Goal: Obtain resource: Download file/media

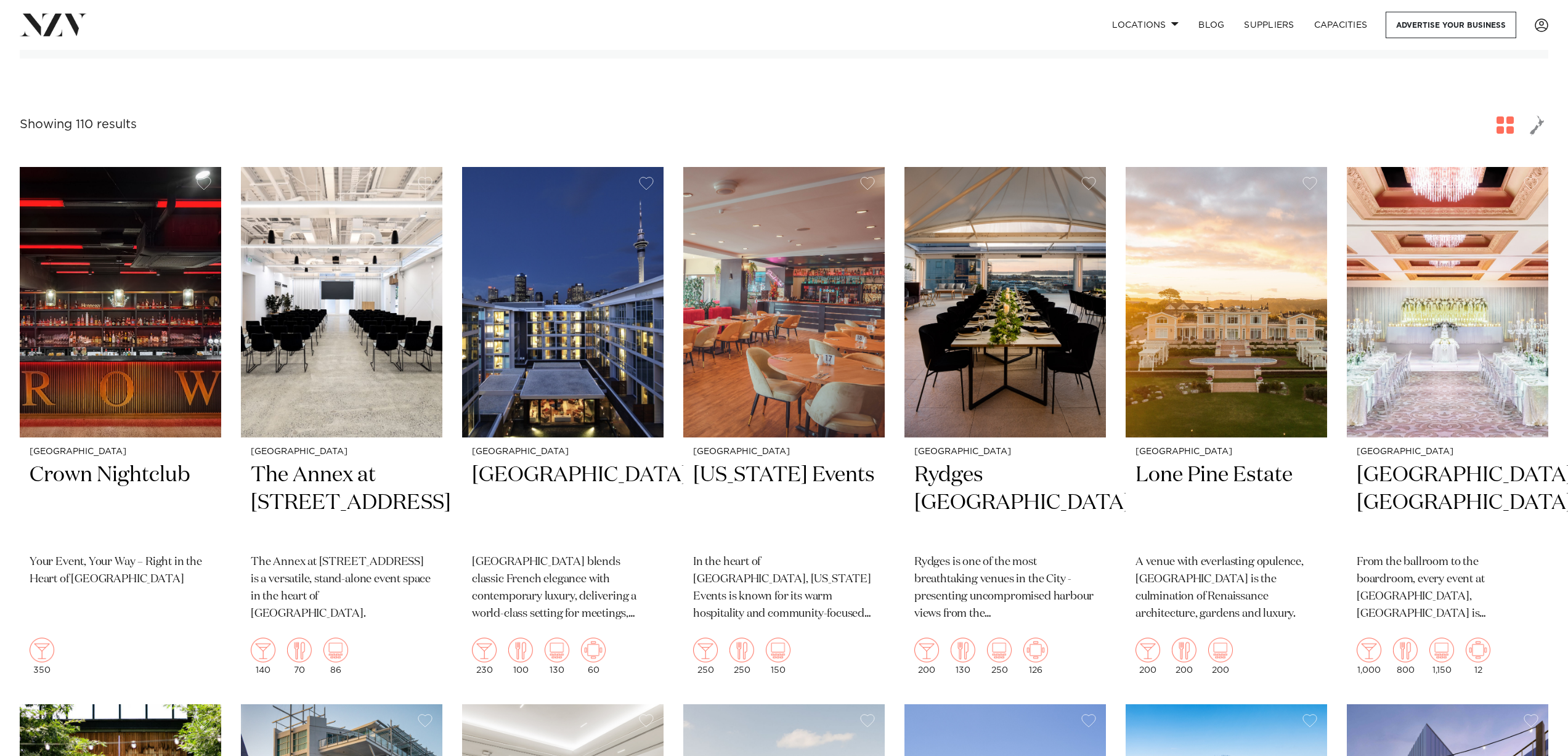
scroll to position [185, 0]
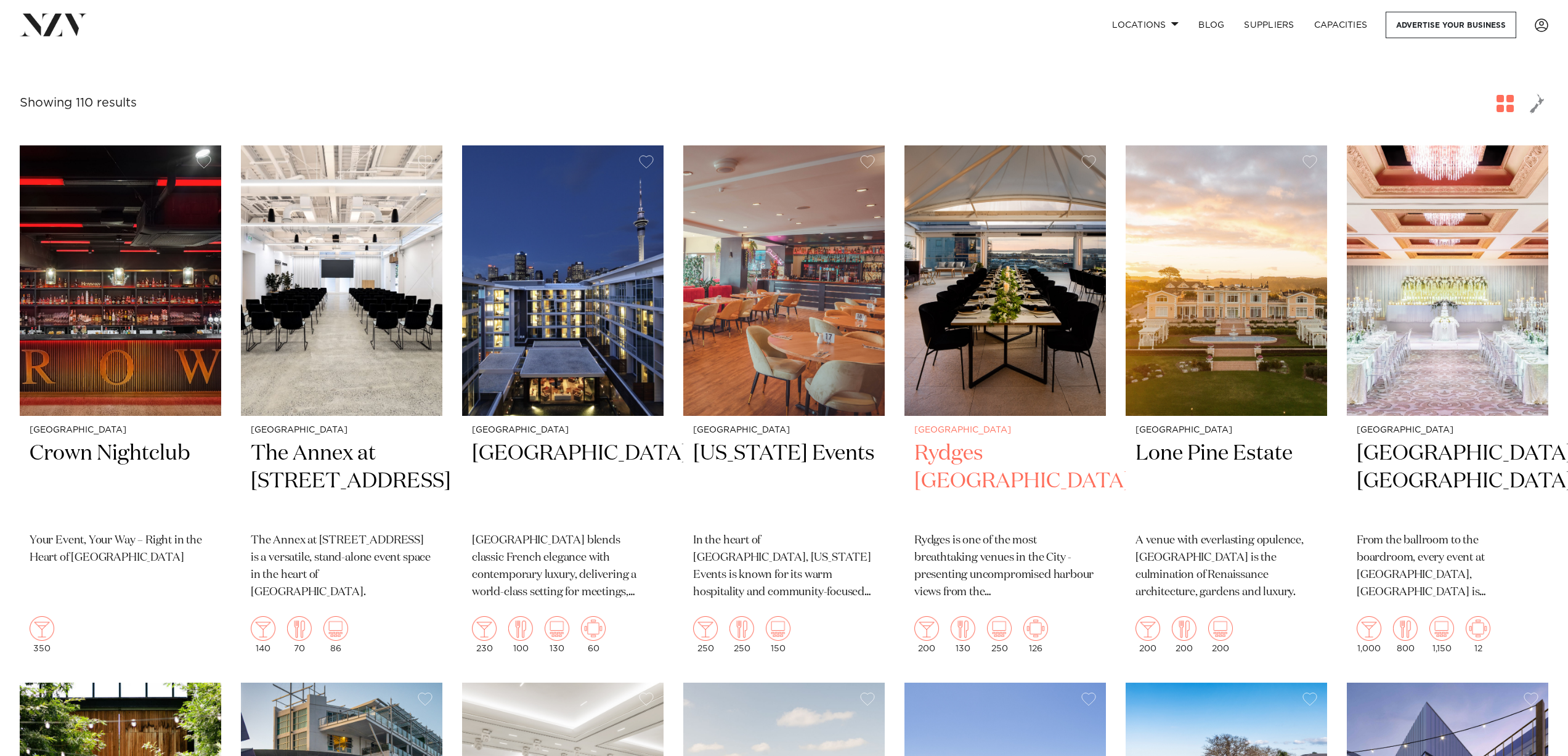
click at [1007, 277] on img at bounding box center [1004, 281] width 201 height 271
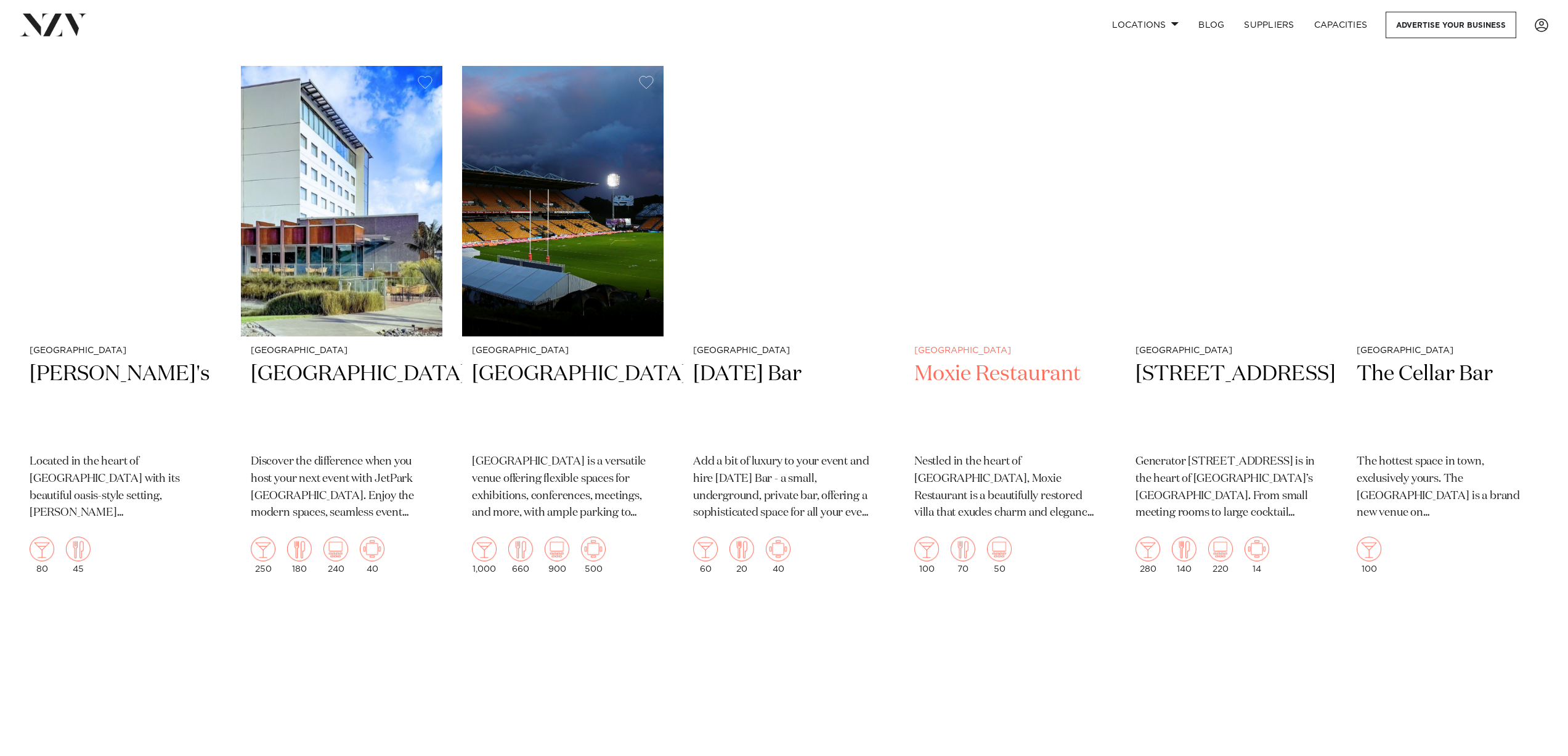
scroll to position [3020, 0]
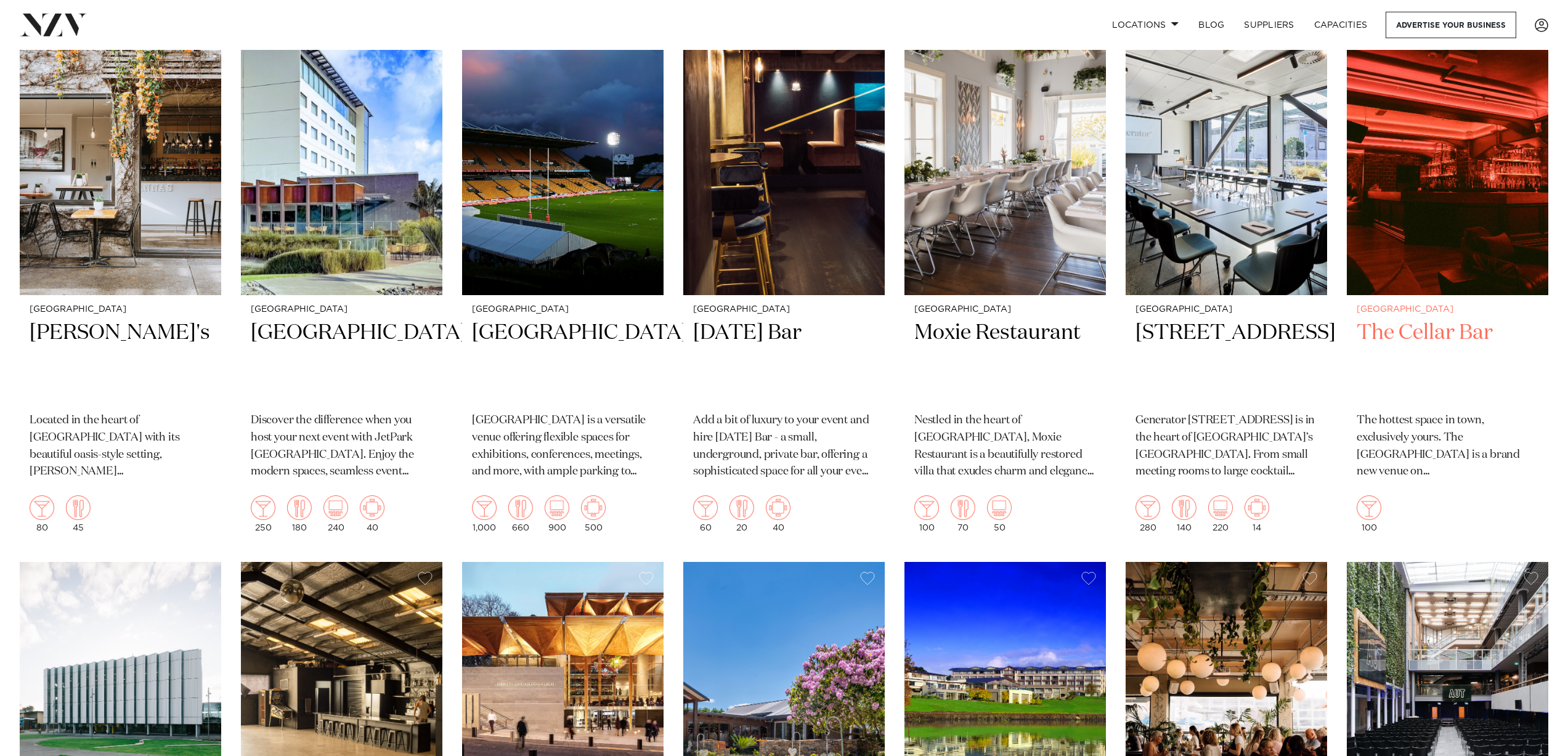
click at [1453, 319] on h2 "The Cellar Bar" at bounding box center [1447, 360] width 182 height 83
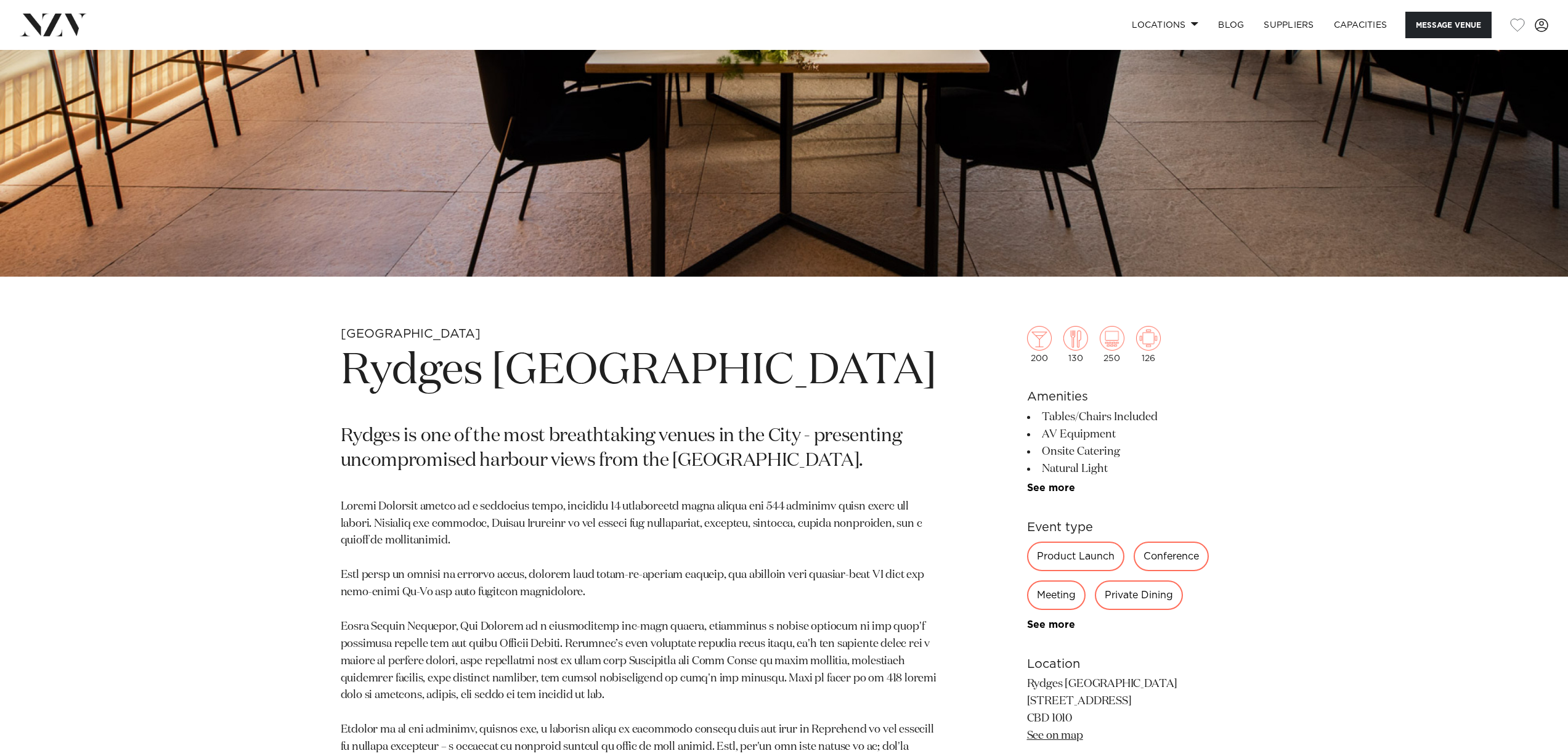
scroll to position [555, 0]
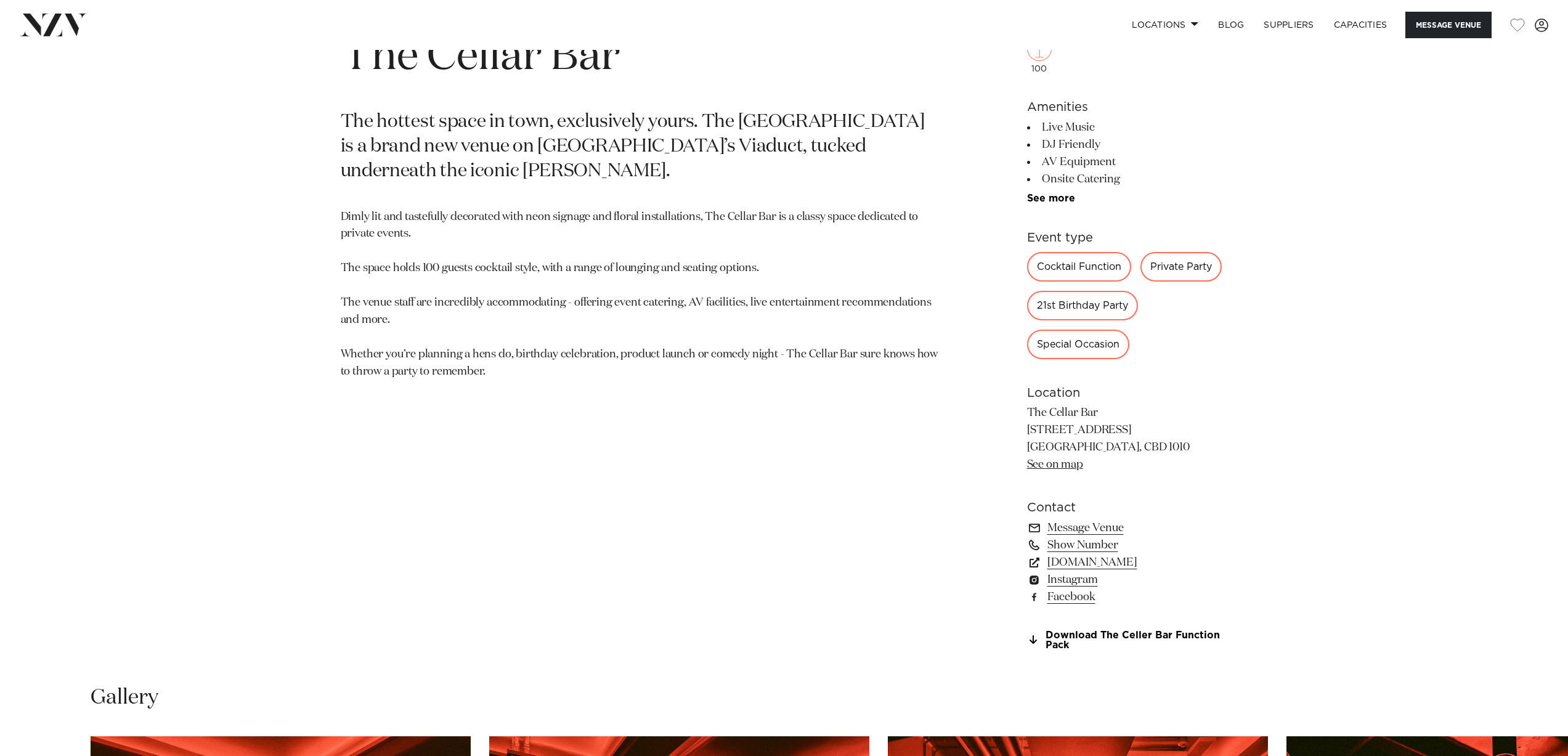
scroll to position [863, 0]
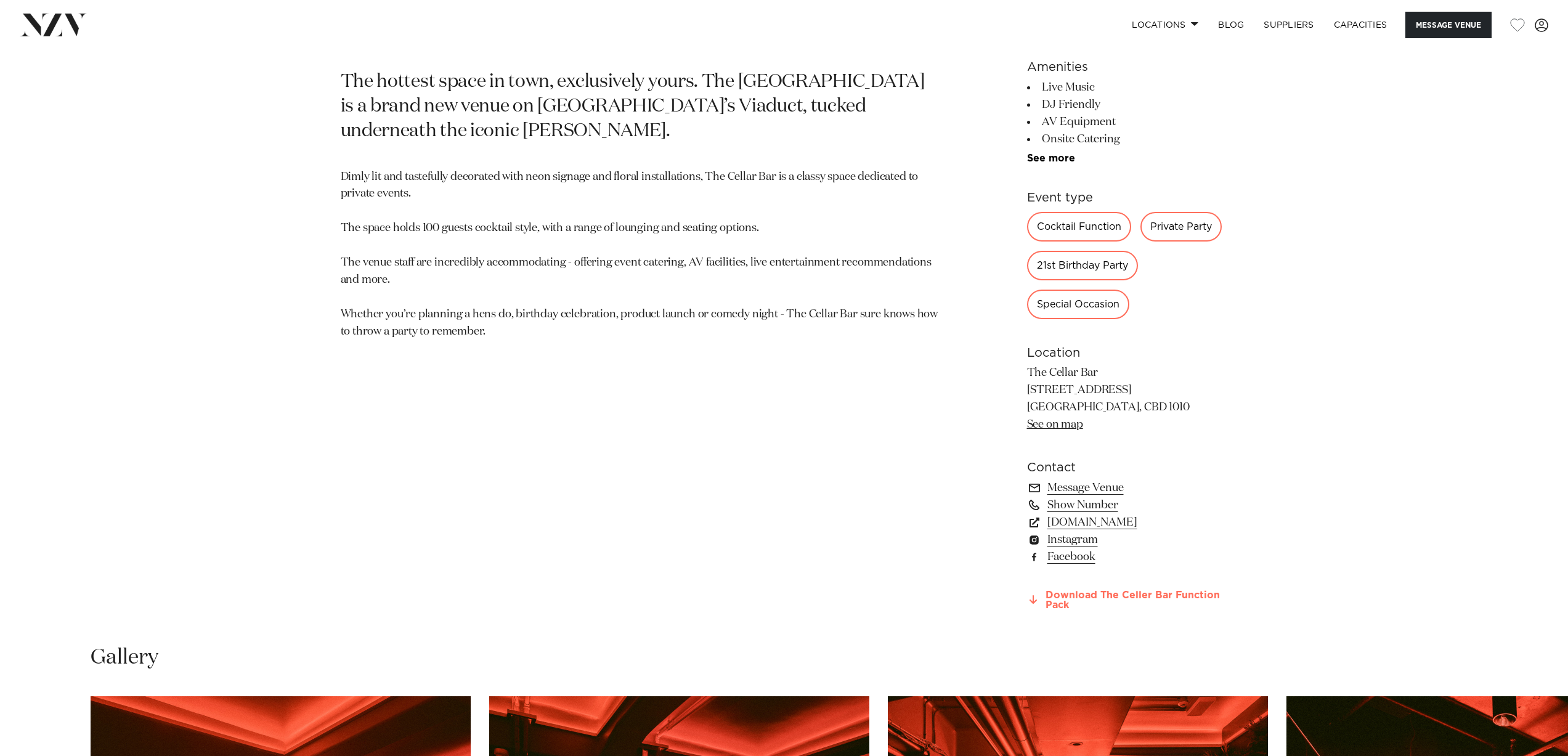
click at [1086, 603] on link "Download The Celler Bar Function Pack" at bounding box center [1128, 601] width 200 height 21
